Goal: Task Accomplishment & Management: Manage account settings

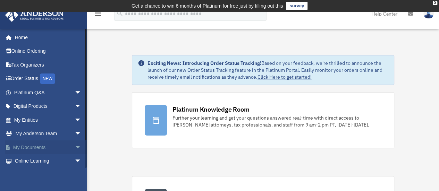
click at [75, 144] on span "arrow_drop_down" at bounding box center [82, 148] width 14 height 14
click at [51, 158] on link "Box" at bounding box center [51, 162] width 82 height 14
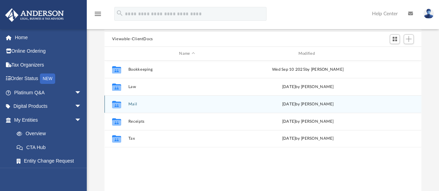
scroll to position [69, 0]
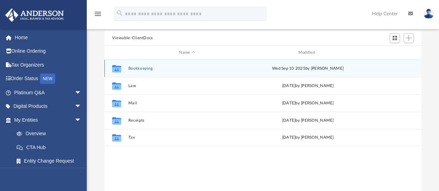
click at [154, 69] on button "Bookkeeping" at bounding box center [187, 68] width 118 height 5
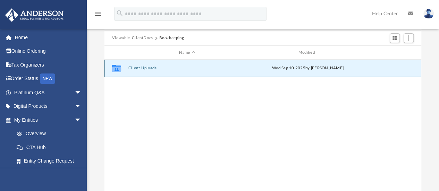
click at [151, 69] on button "Client Uploads" at bounding box center [187, 68] width 118 height 5
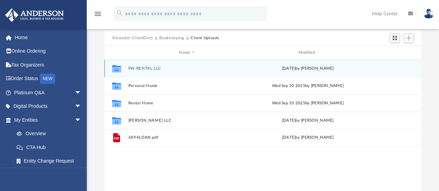
click at [156, 70] on button "FW RENTAL LLC" at bounding box center [187, 68] width 118 height 5
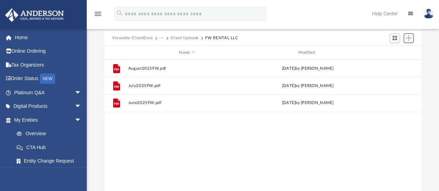
click at [408, 39] on span "Add" at bounding box center [409, 38] width 6 height 6
click at [399, 50] on li "Upload" at bounding box center [399, 51] width 22 height 7
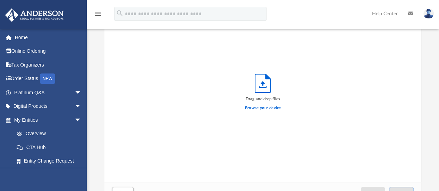
scroll to position [171, 312]
click at [256, 107] on label "Browse your device" at bounding box center [263, 108] width 36 height 6
click at [0, 0] on input "Browse your device" at bounding box center [0, 0] width 0 height 0
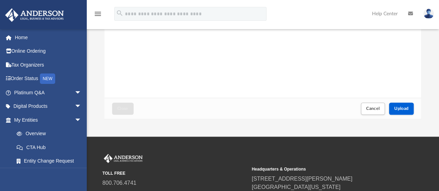
scroll to position [174, 0]
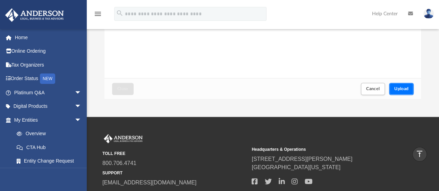
click at [405, 90] on span "Upload" at bounding box center [402, 89] width 15 height 4
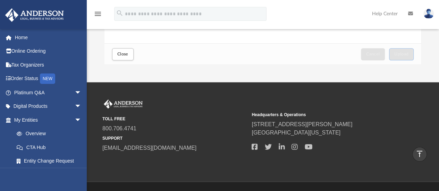
scroll to position [139, 0]
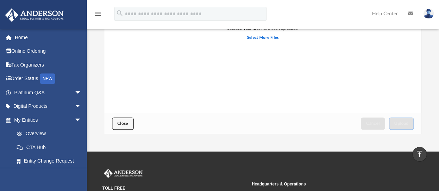
click at [114, 125] on button "Close" at bounding box center [123, 124] width 22 height 12
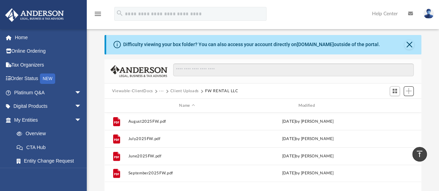
scroll to position [0, 0]
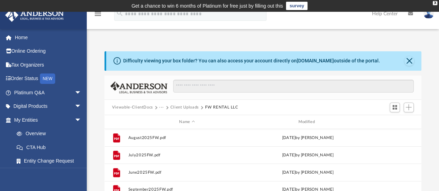
click at [189, 107] on button "Client Uploads" at bounding box center [185, 108] width 28 height 6
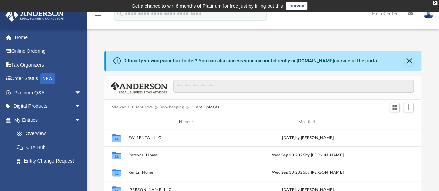
scroll to position [35, 0]
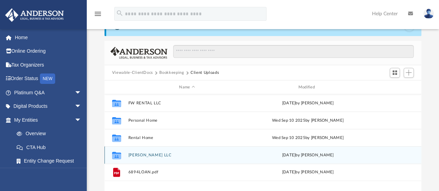
click at [139, 155] on button "[PERSON_NAME] LLC" at bounding box center [187, 155] width 118 height 5
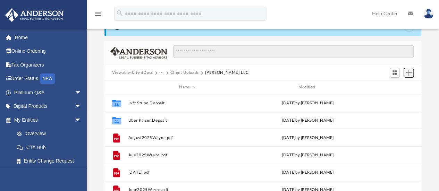
click at [410, 71] on span "Add" at bounding box center [409, 73] width 6 height 6
click at [391, 86] on li "Upload" at bounding box center [399, 86] width 22 height 7
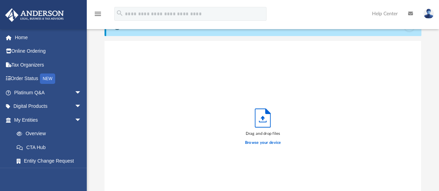
scroll to position [171, 312]
click at [260, 143] on label "Browse your device" at bounding box center [263, 143] width 36 height 6
click at [0, 0] on input "Browse your device" at bounding box center [0, 0] width 0 height 0
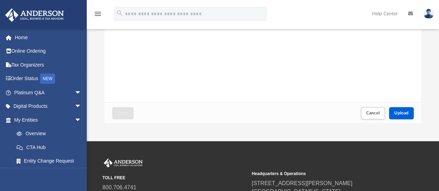
scroll to position [174, 0]
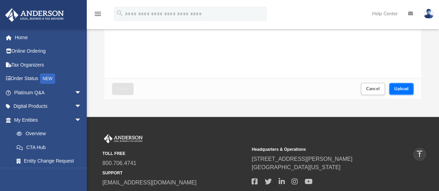
click at [397, 92] on button "Upload" at bounding box center [401, 89] width 25 height 12
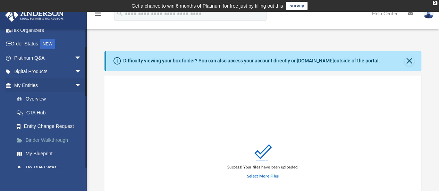
scroll to position [69, 0]
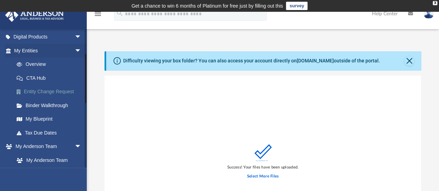
click at [52, 89] on link "Entity Change Request" at bounding box center [51, 92] width 82 height 14
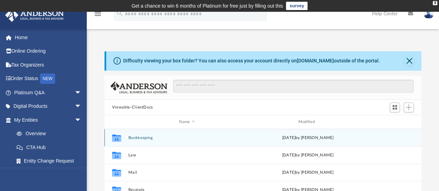
click at [144, 136] on button "Bookkeeping" at bounding box center [187, 138] width 118 height 5
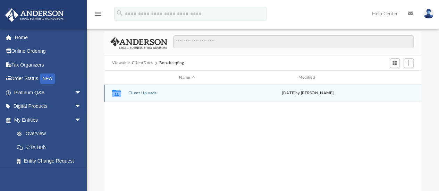
scroll to position [69, 0]
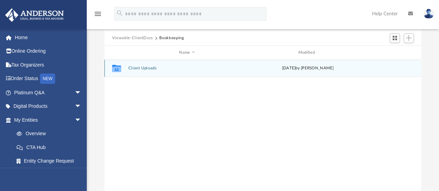
click at [135, 70] on button "Client Uploads" at bounding box center [187, 68] width 118 height 5
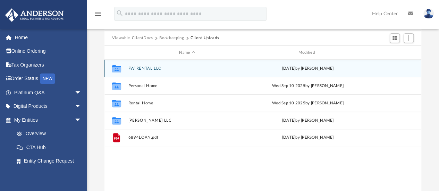
click at [149, 69] on button "FW RENTAL LLC" at bounding box center [187, 68] width 118 height 5
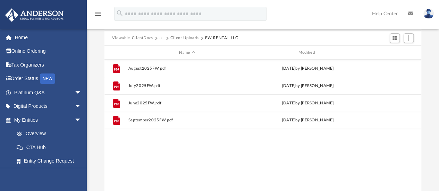
click at [180, 37] on button "Client Uploads" at bounding box center [185, 38] width 28 height 6
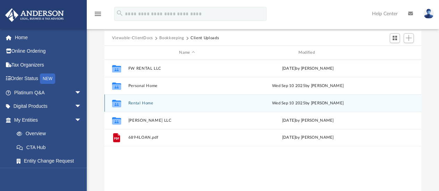
click at [147, 102] on button "Rental Home" at bounding box center [187, 103] width 118 height 5
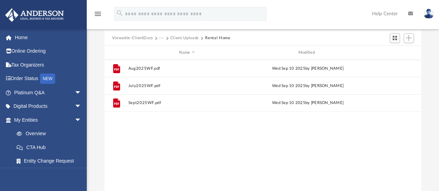
click at [188, 38] on button "Client Uploads" at bounding box center [185, 38] width 28 height 6
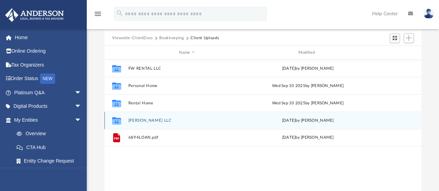
click at [142, 122] on button "[PERSON_NAME] LLC" at bounding box center [187, 120] width 118 height 5
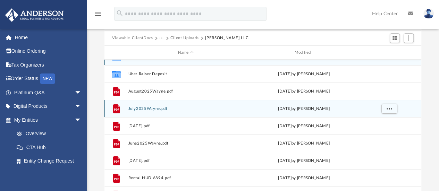
scroll to position [0, 0]
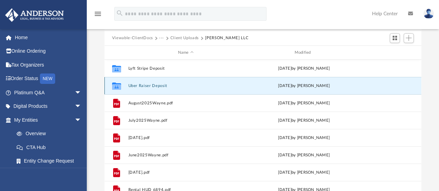
click at [150, 86] on button "Uber Raiser Deposit" at bounding box center [185, 86] width 115 height 5
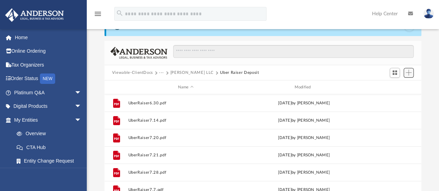
click at [412, 72] on span "Add" at bounding box center [409, 73] width 6 height 6
click at [363, 72] on div "Viewable-ClientDocs ··· [PERSON_NAME] LLC [PERSON_NAME] Deposit" at bounding box center [263, 72] width 317 height 15
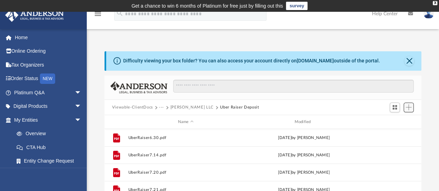
click at [406, 107] on span "Add" at bounding box center [409, 108] width 6 height 6
click at [396, 120] on li "Upload" at bounding box center [399, 121] width 22 height 7
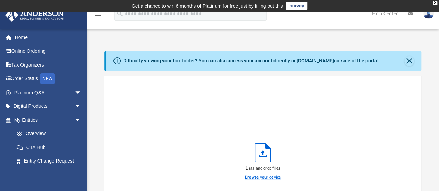
click at [269, 177] on label "Browse your device" at bounding box center [263, 178] width 36 height 6
click at [0, 0] on input "Browse your device" at bounding box center [0, 0] width 0 height 0
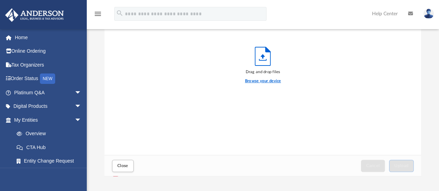
scroll to position [139, 0]
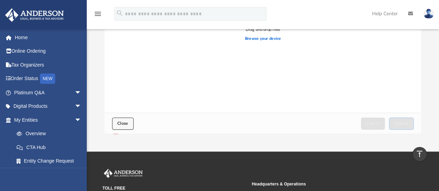
click at [126, 125] on span "Close" at bounding box center [122, 124] width 11 height 4
click at [126, 122] on span "Close" at bounding box center [122, 124] width 11 height 4
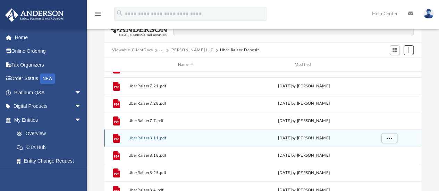
scroll to position [104, 0]
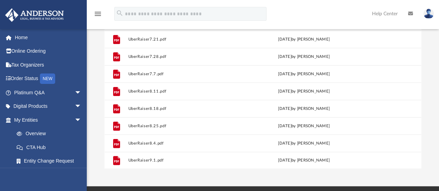
click at [226, 175] on div "App [EMAIL_ADDRESS][DOMAIN_NAME] Sign Out [EMAIL_ADDRESS][DOMAIN_NAME] Home Onl…" at bounding box center [219, 47] width 439 height 279
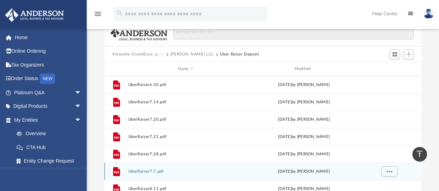
scroll to position [35, 0]
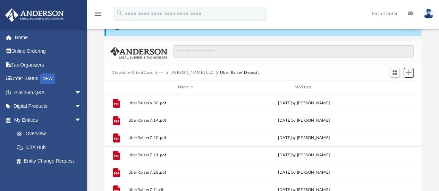
click at [413, 72] on button "Add" at bounding box center [409, 73] width 10 height 10
click at [389, 85] on li "Upload" at bounding box center [399, 86] width 22 height 7
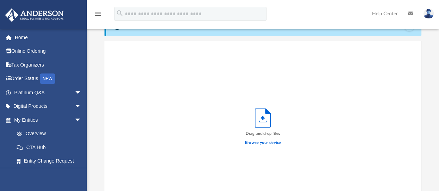
scroll to position [171, 312]
click at [273, 143] on label "Browse your device" at bounding box center [263, 143] width 36 height 6
click at [0, 0] on input "Browse your device" at bounding box center [0, 0] width 0 height 0
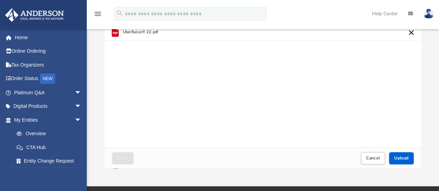
scroll to position [174, 0]
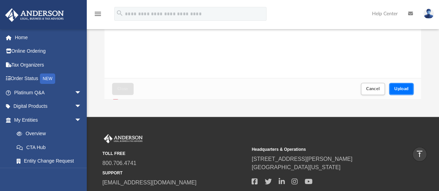
click at [395, 89] on span "Upload" at bounding box center [402, 89] width 15 height 4
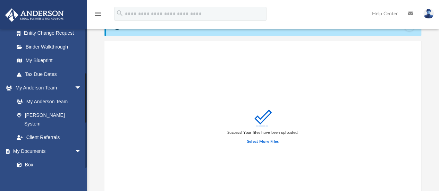
scroll to position [139, 0]
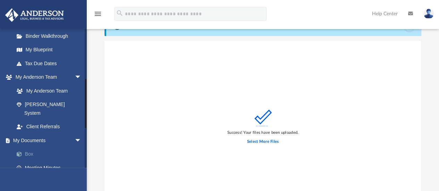
click at [39, 148] on link "Box" at bounding box center [51, 155] width 82 height 14
click at [34, 148] on link "Box" at bounding box center [51, 155] width 82 height 14
click at [28, 148] on link "Box" at bounding box center [51, 155] width 82 height 14
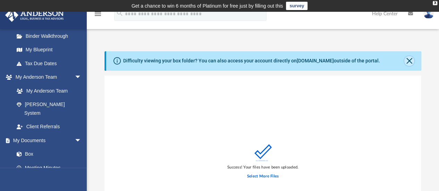
click at [410, 60] on button "Close" at bounding box center [410, 61] width 10 height 10
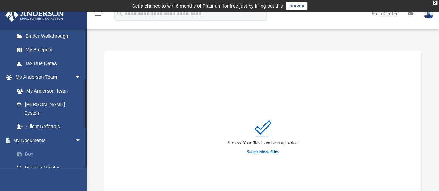
click at [24, 152] on span at bounding box center [22, 154] width 5 height 5
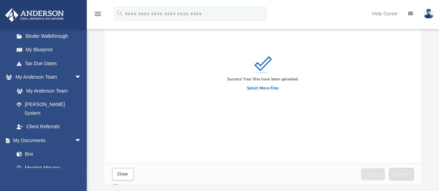
scroll to position [104, 0]
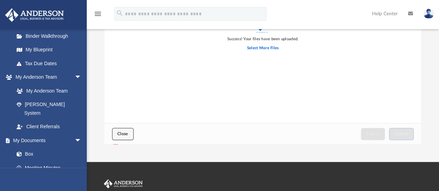
click at [128, 134] on button "Close" at bounding box center [123, 134] width 22 height 12
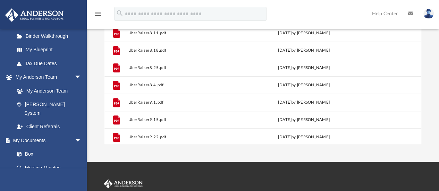
scroll to position [99, 0]
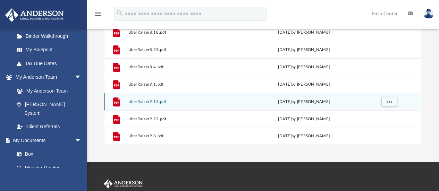
click at [199, 95] on div "File UberRaiser9.15.pdf [DATE] by [PERSON_NAME]" at bounding box center [263, 101] width 317 height 17
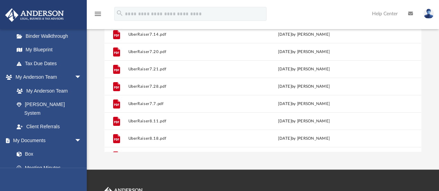
scroll to position [0, 0]
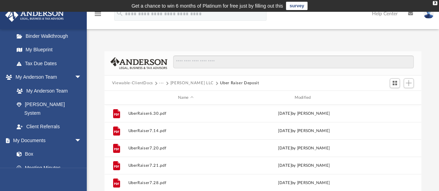
click at [186, 83] on button "[PERSON_NAME] LLC" at bounding box center [192, 83] width 43 height 6
click at [177, 84] on button "Client Uploads" at bounding box center [185, 83] width 28 height 6
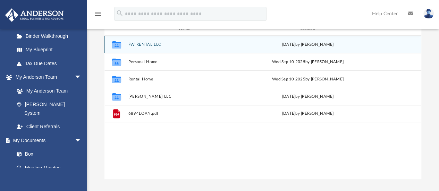
scroll to position [69, 0]
click at [147, 43] on button "FW RENTAL LLC" at bounding box center [187, 44] width 118 height 5
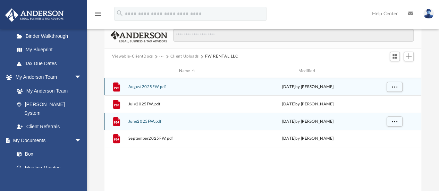
scroll to position [0, 0]
